Goal: Task Accomplishment & Management: Use online tool/utility

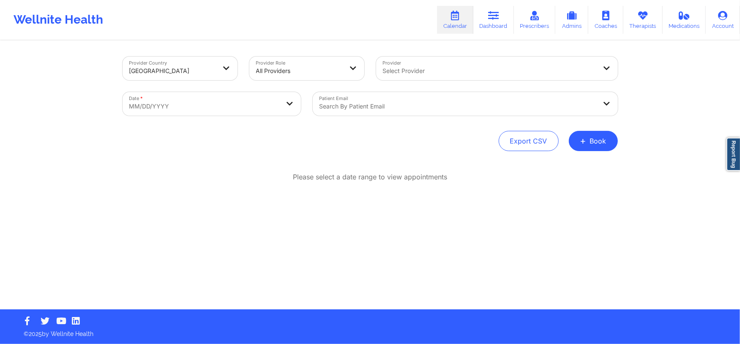
click at [412, 108] on div at bounding box center [457, 106] width 277 height 10
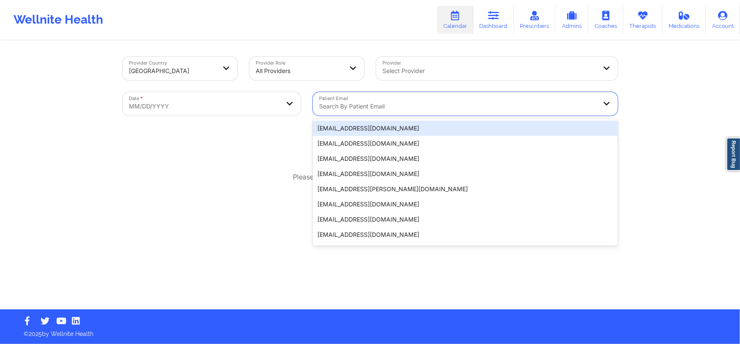
paste input "[EMAIL_ADDRESS][DOMAIN_NAME]"
type input "[EMAIL_ADDRESS][DOMAIN_NAME]"
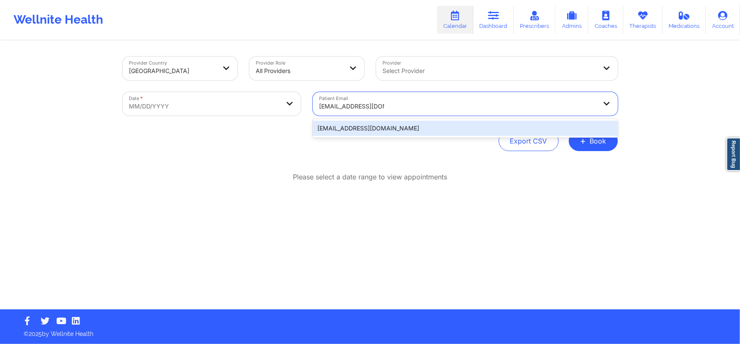
click at [419, 126] on div "k_amory7@yahoo.com" at bounding box center [465, 128] width 305 height 15
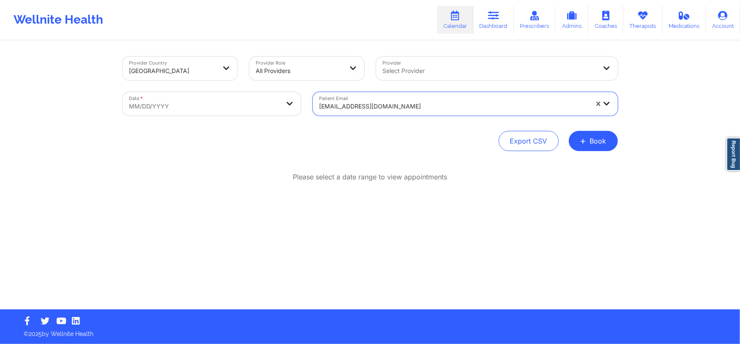
click at [443, 71] on div at bounding box center [490, 71] width 214 height 10
type input "Chermora"
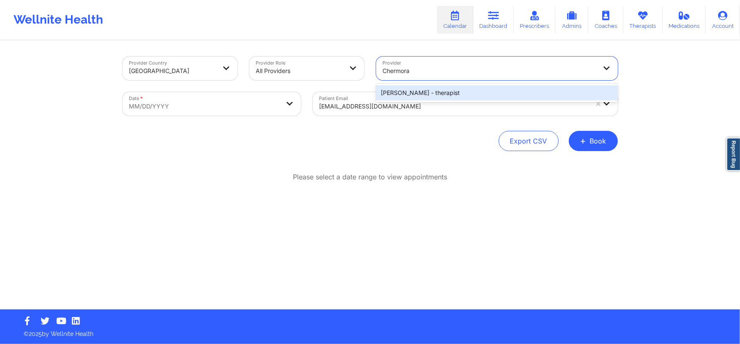
click at [434, 90] on div "Chermora Johnson - therapist" at bounding box center [497, 92] width 242 height 15
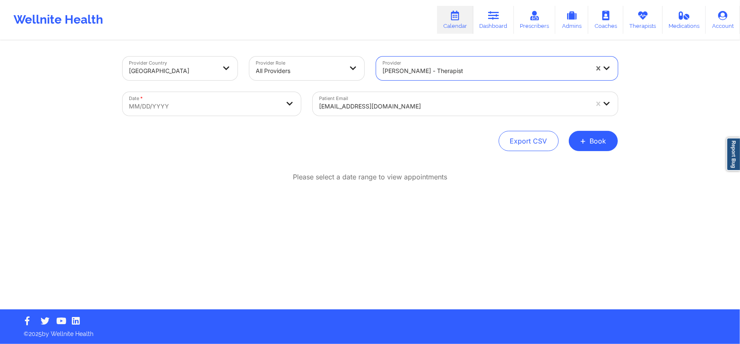
click at [248, 106] on body "Wellnite Health Calendar Dashboard Prescribers Admins Coaches Therapists Medica…" at bounding box center [370, 172] width 740 height 344
select select "2025-8"
select select "2025-9"
